Goal: Task Accomplishment & Management: Use online tool/utility

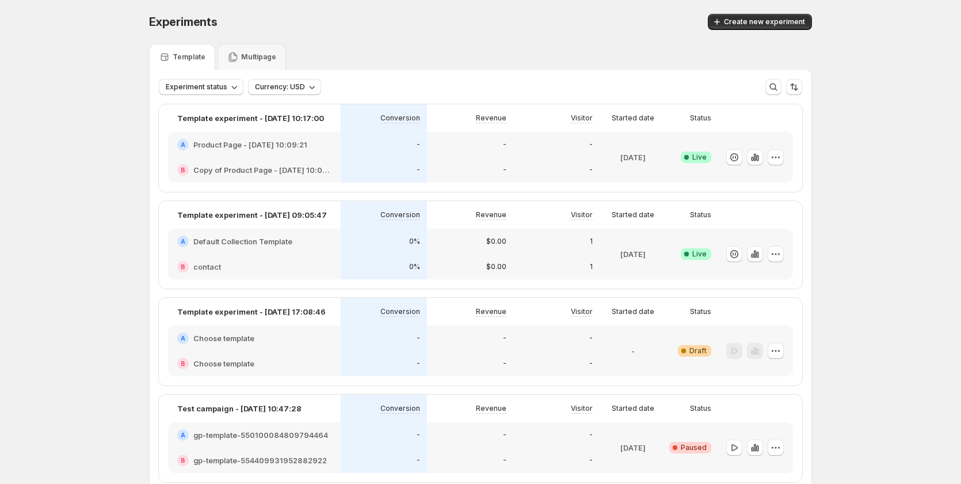
click at [404, 150] on div "-" at bounding box center [384, 144] width 86 height 25
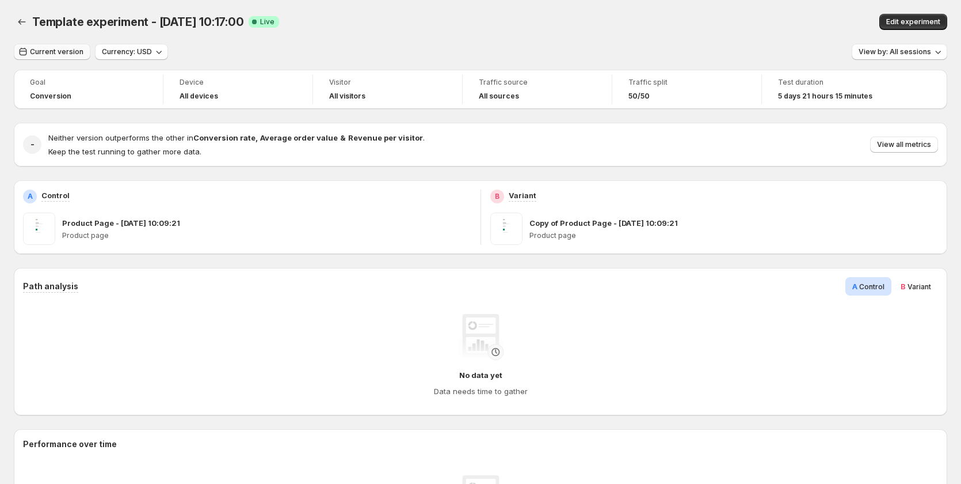
click at [48, 55] on span "Current version" at bounding box center [57, 51] width 54 height 9
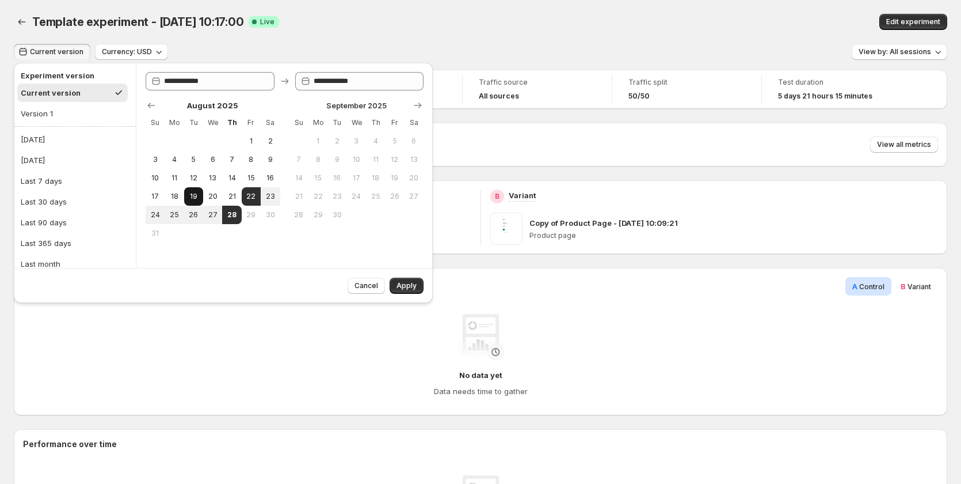
click at [192, 193] on span "19" at bounding box center [194, 196] width 10 height 9
type input "**********"
click at [919, 14] on button "Edit experiment" at bounding box center [914, 22] width 68 height 16
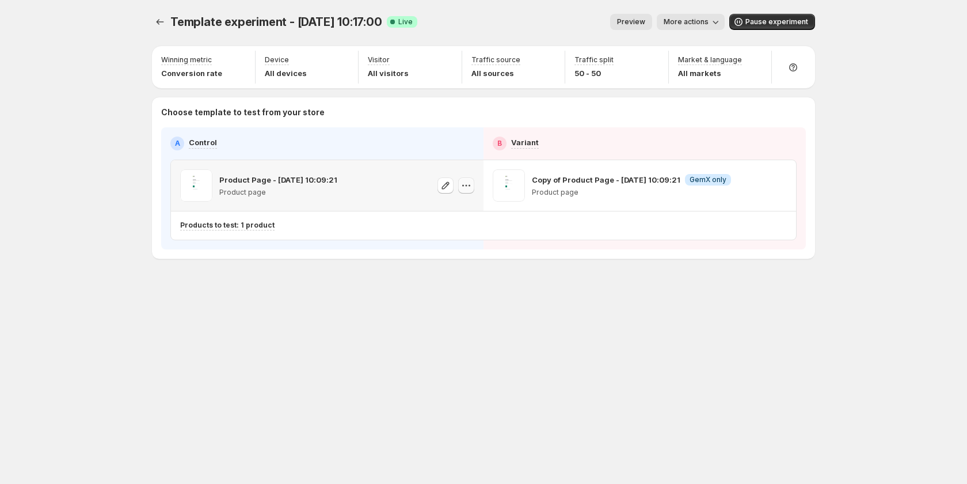
click at [470, 183] on icon "button" at bounding box center [467, 186] width 12 height 12
click at [453, 239] on div "Copy ID" at bounding box center [477, 238] width 131 height 12
click at [780, 184] on icon "button" at bounding box center [779, 186] width 12 height 12
click at [762, 245] on span "580565193675768660" at bounding box center [764, 249] width 81 height 9
